Goal: Task Accomplishment & Management: Use online tool/utility

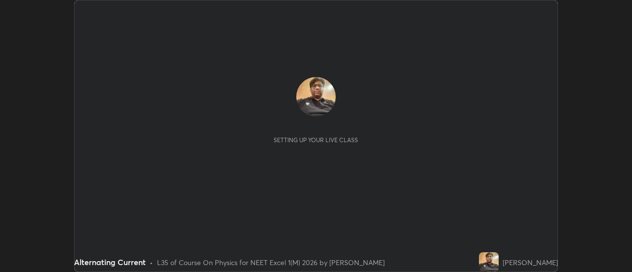
scroll to position [272, 631]
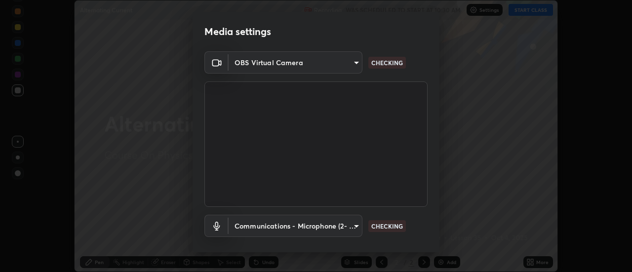
type input "53c4b7cbc328a4995fc4b8c7be764df9226d9c2517af644bb96dcd42f1451573"
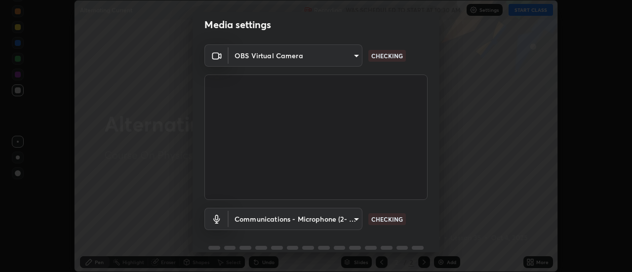
scroll to position [47, 0]
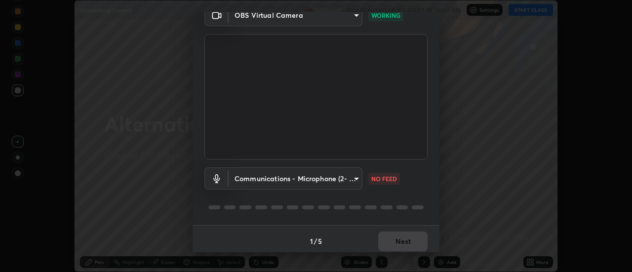
click at [356, 178] on body "Erase all Alternating Current Recording WAS SCHEDULED TO START AT 10:30 AM Sett…" at bounding box center [316, 136] width 632 height 272
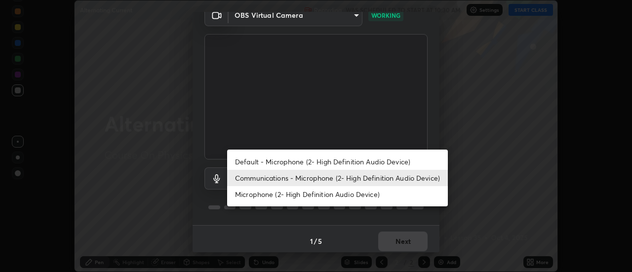
click at [356, 163] on li "Default - Microphone (2- High Definition Audio Device)" at bounding box center [337, 162] width 221 height 16
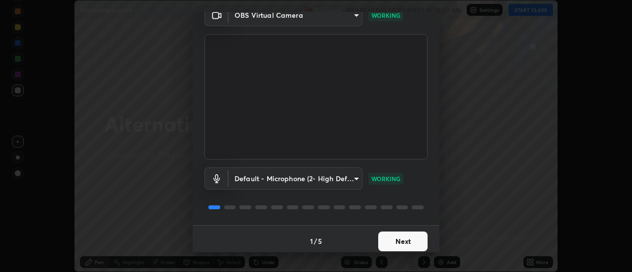
click at [355, 176] on body "Erase all Alternating Current Recording WAS SCHEDULED TO START AT 10:30 AM Sett…" at bounding box center [316, 136] width 632 height 272
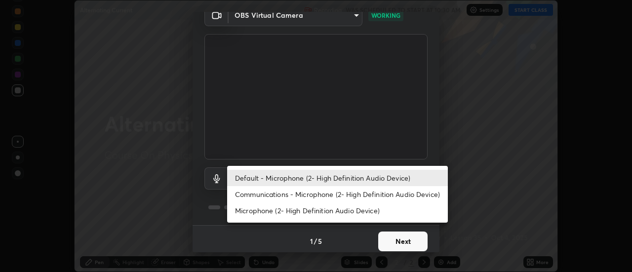
click at [354, 194] on li "Communications - Microphone (2- High Definition Audio Device)" at bounding box center [337, 194] width 221 height 16
type input "communications"
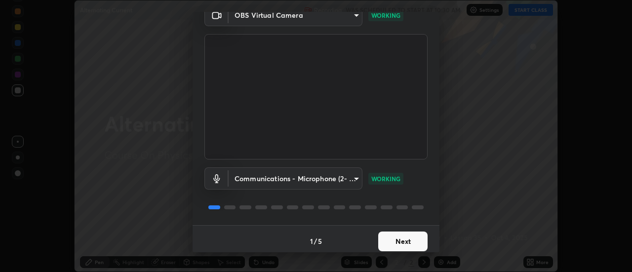
click at [396, 241] on button "Next" at bounding box center [402, 242] width 49 height 20
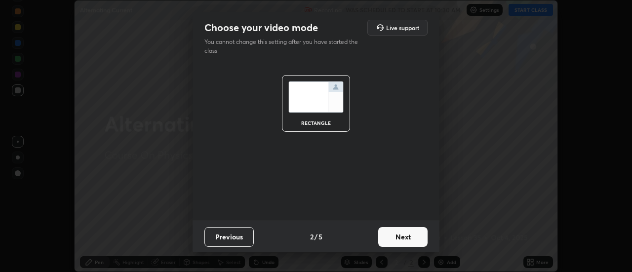
scroll to position [0, 0]
click at [392, 236] on button "Next" at bounding box center [402, 237] width 49 height 20
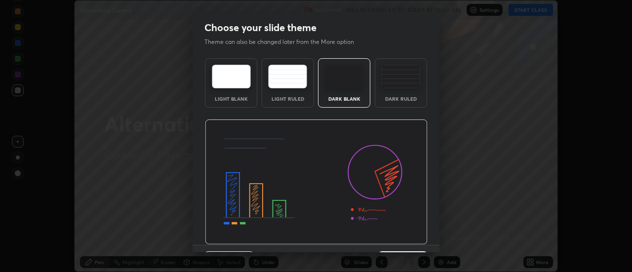
scroll to position [24, 0]
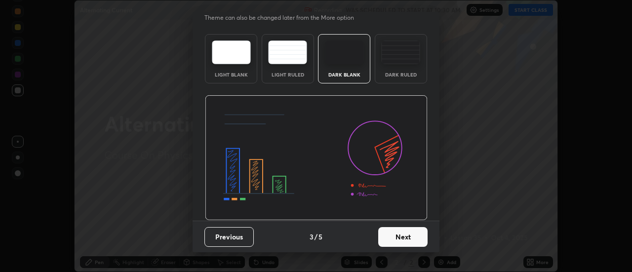
click at [392, 240] on button "Next" at bounding box center [402, 237] width 49 height 20
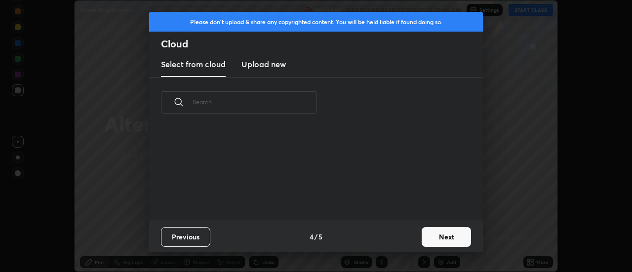
scroll to position [93, 317]
click at [427, 240] on button "Next" at bounding box center [446, 237] width 49 height 20
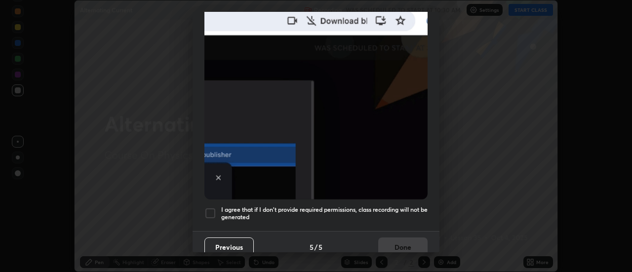
scroll to position [253, 0]
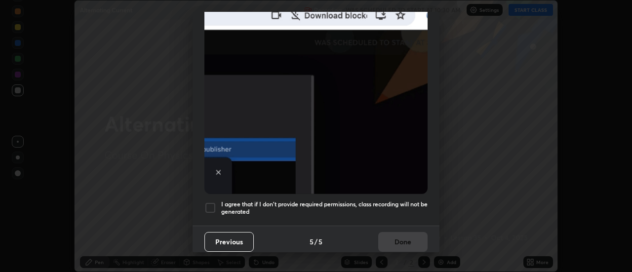
click at [211, 203] on div at bounding box center [210, 208] width 12 height 12
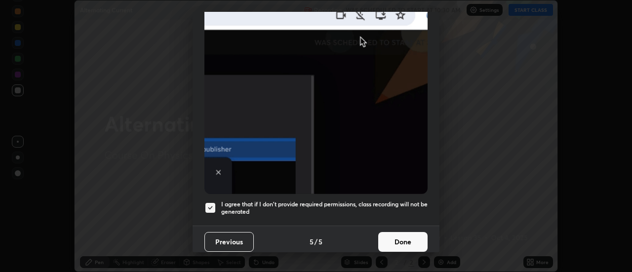
click at [396, 238] on button "Done" at bounding box center [402, 242] width 49 height 20
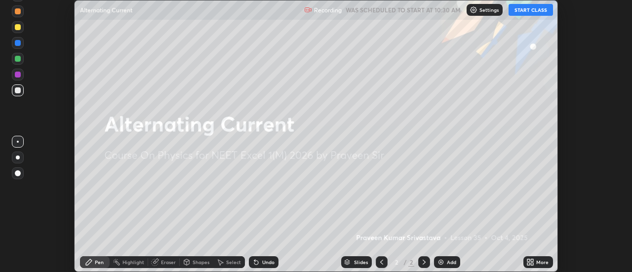
click at [522, 11] on button "START CLASS" at bounding box center [530, 10] width 44 height 12
